Goal: Information Seeking & Learning: Find specific page/section

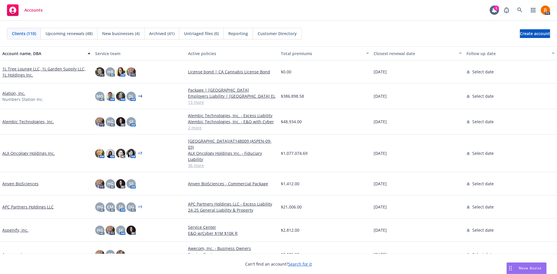
click at [520, 267] on span "Nova Assist" at bounding box center [530, 268] width 23 height 5
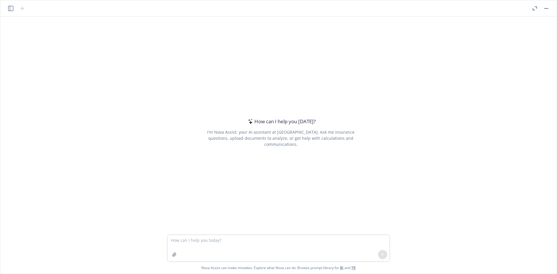
click at [8, 9] on button "button" at bounding box center [10, 8] width 7 height 7
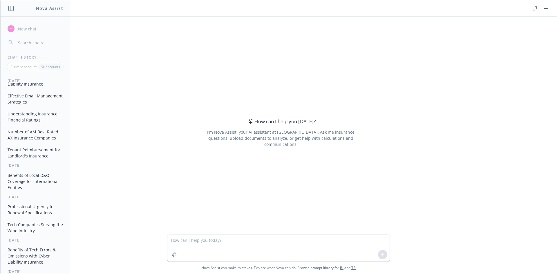
scroll to position [87, 0]
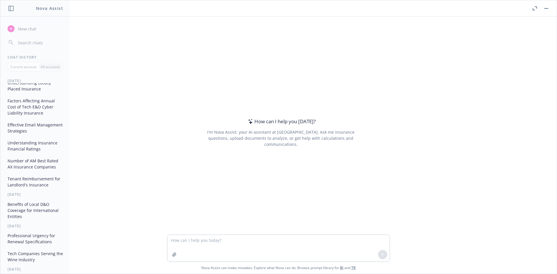
click at [31, 139] on button "Understanding Insurance Financial Ratings" at bounding box center [35, 146] width 60 height 16
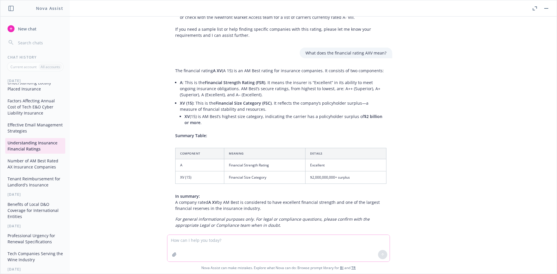
scroll to position [108, 0]
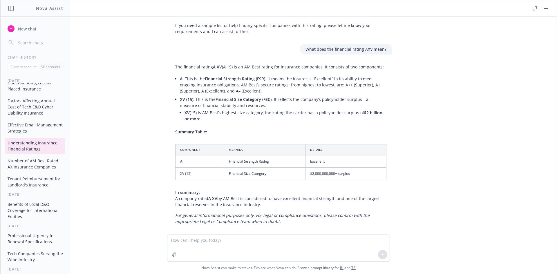
click at [549, 12] on header at bounding box center [278, 8] width 557 height 16
click at [548, 10] on button "button" at bounding box center [546, 8] width 7 height 7
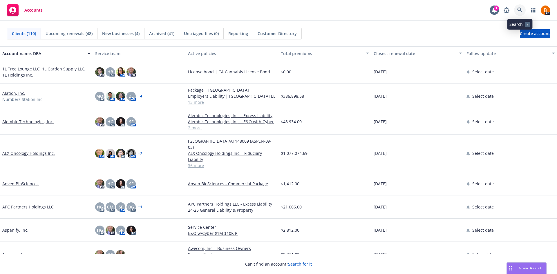
click at [516, 9] on link at bounding box center [520, 10] width 12 height 12
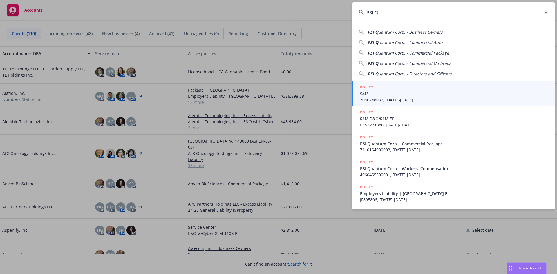
click at [410, 31] on span "uantum Corp. - Business Owners" at bounding box center [410, 32] width 64 height 6
type input "PSI Quantum Corp. - Business Owners"
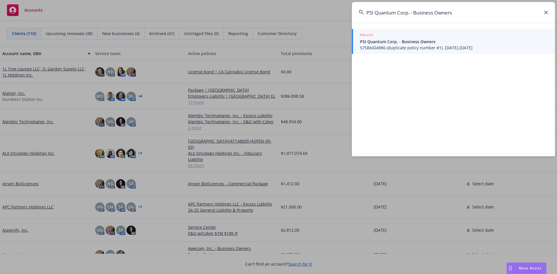
click at [404, 41] on span "PSI Quantum Corp. - Business Owners" at bounding box center [454, 42] width 188 height 6
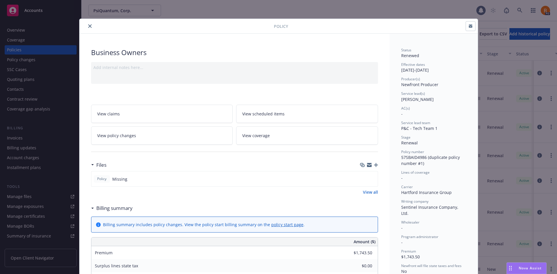
click at [88, 27] on icon "close" at bounding box center [89, 25] width 3 height 3
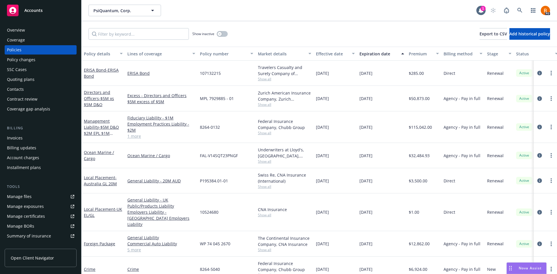
click at [16, 47] on div "Policies" at bounding box center [14, 49] width 15 height 9
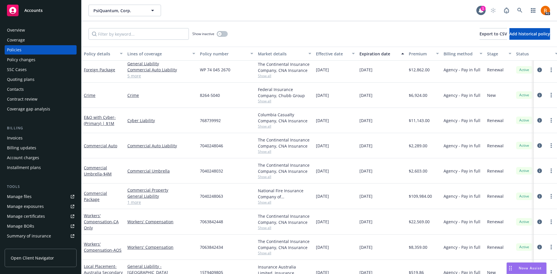
scroll to position [133, 0]
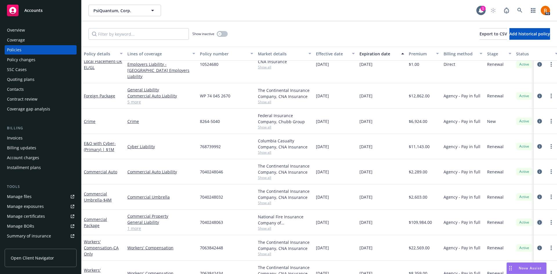
click at [537, 220] on icon "circleInformation" at bounding box center [539, 222] width 5 height 5
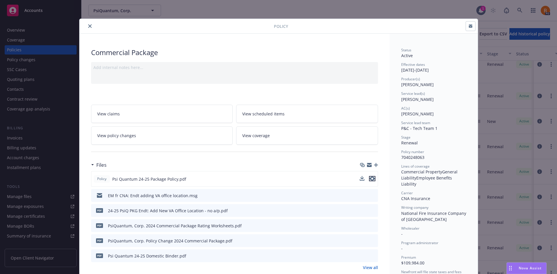
click at [370, 179] on icon "preview file" at bounding box center [372, 179] width 5 height 4
